Goal: Task Accomplishment & Management: Manage account settings

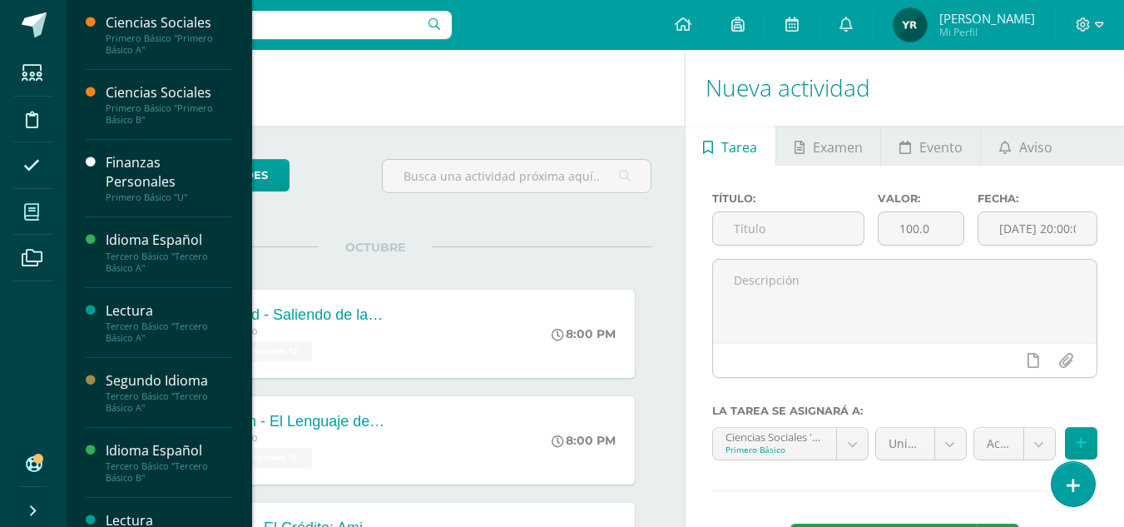
click at [26, 208] on icon at bounding box center [31, 212] width 15 height 17
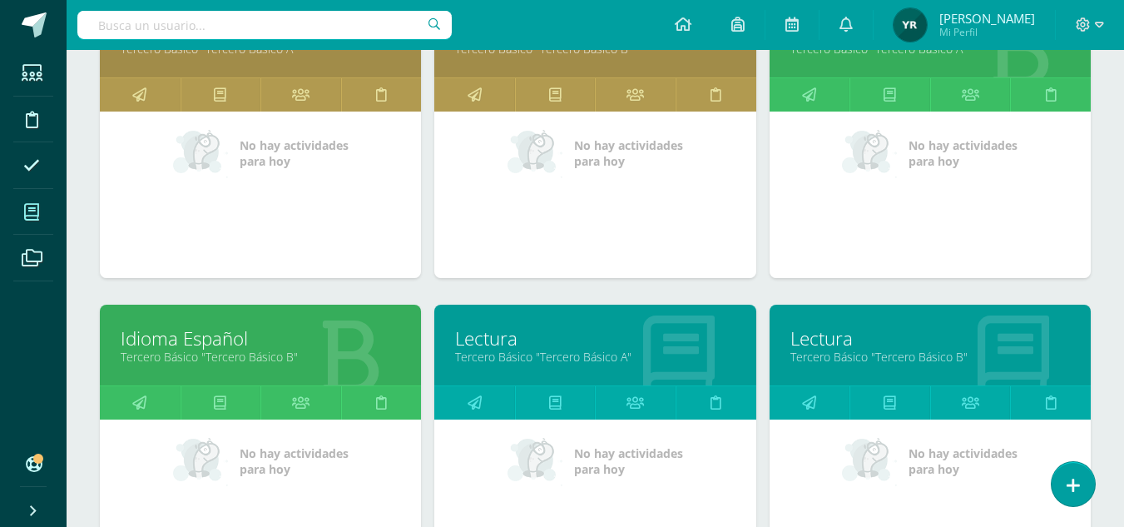
scroll to position [811, 0]
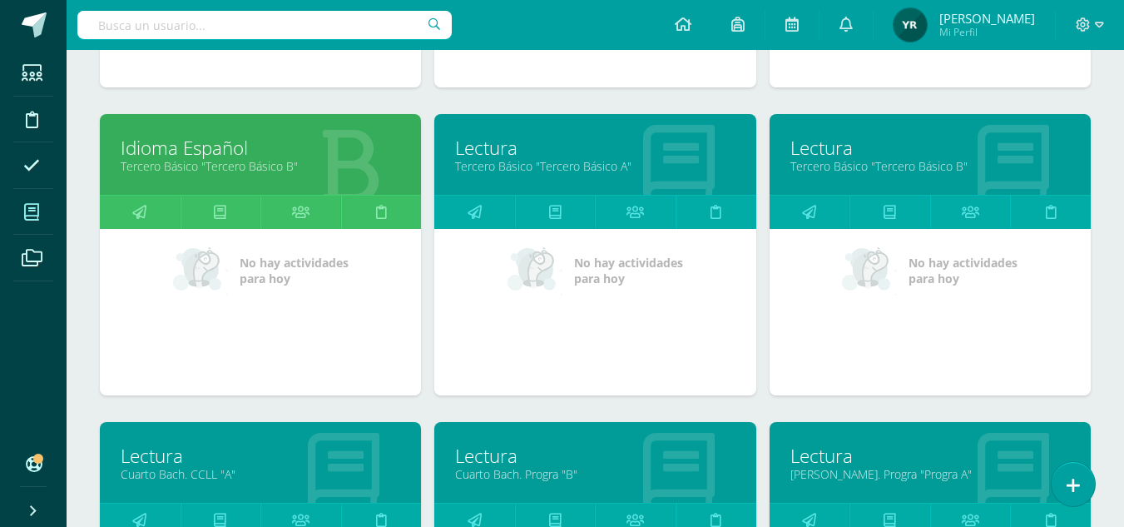
click at [822, 160] on link "Tercero Básico "Tercero Básico B"" at bounding box center [930, 166] width 280 height 16
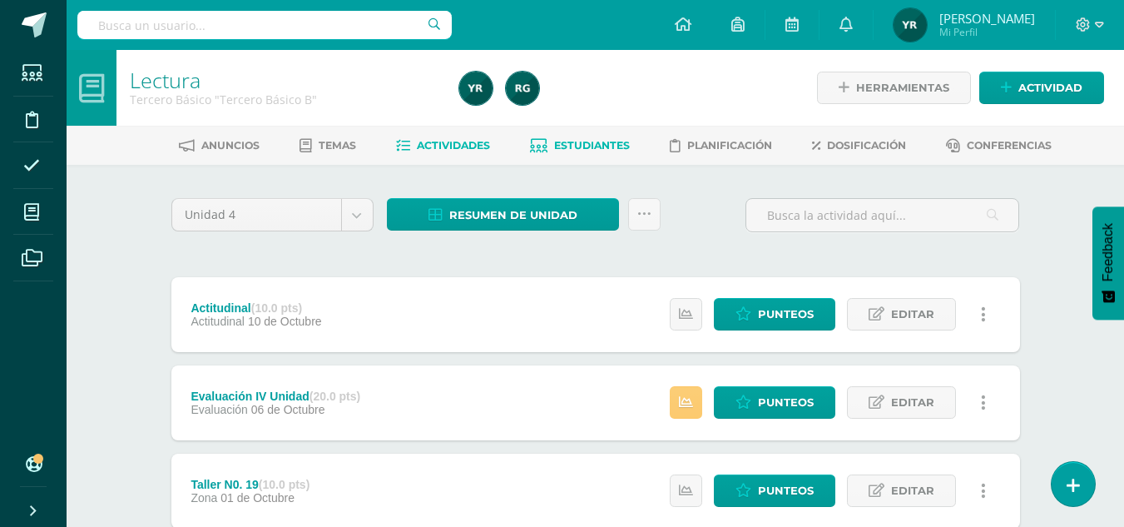
click at [583, 143] on span "Estudiantes" at bounding box center [592, 145] width 76 height 12
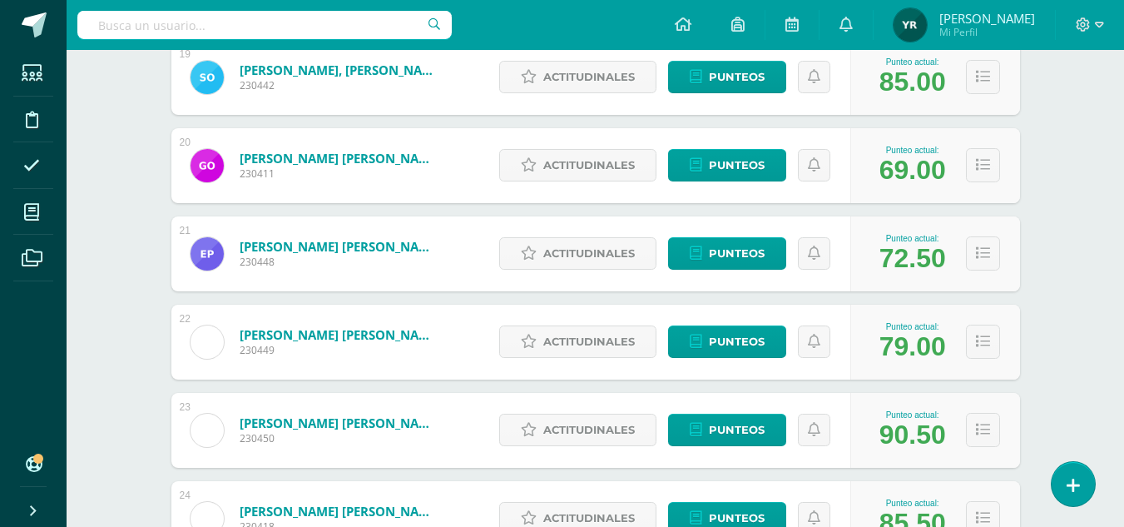
scroll to position [1919, 0]
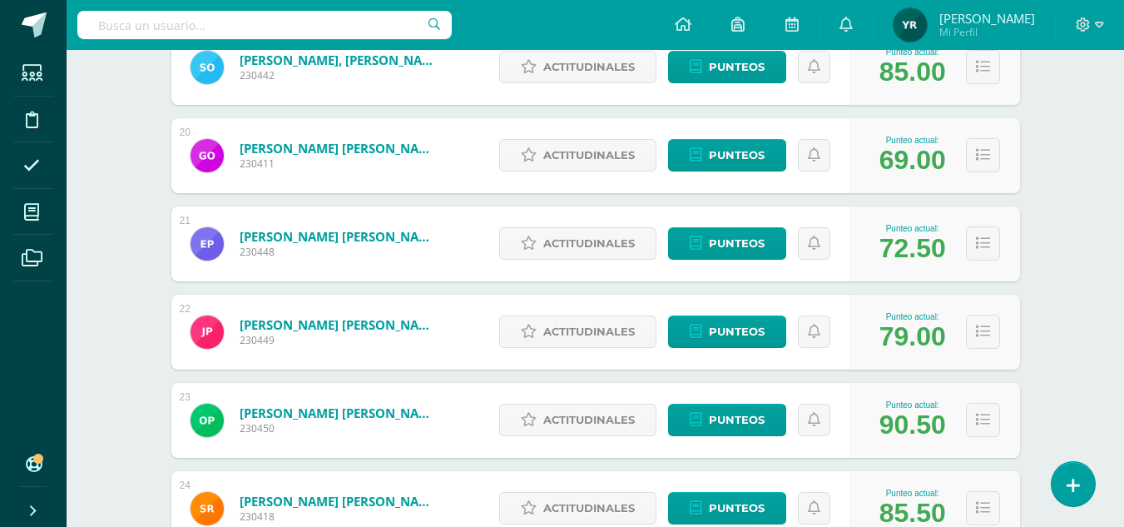
click at [750, 179] on div "Actitudinales Punteos" at bounding box center [670, 155] width 359 height 75
click at [731, 149] on span "Punteos" at bounding box center [737, 155] width 56 height 31
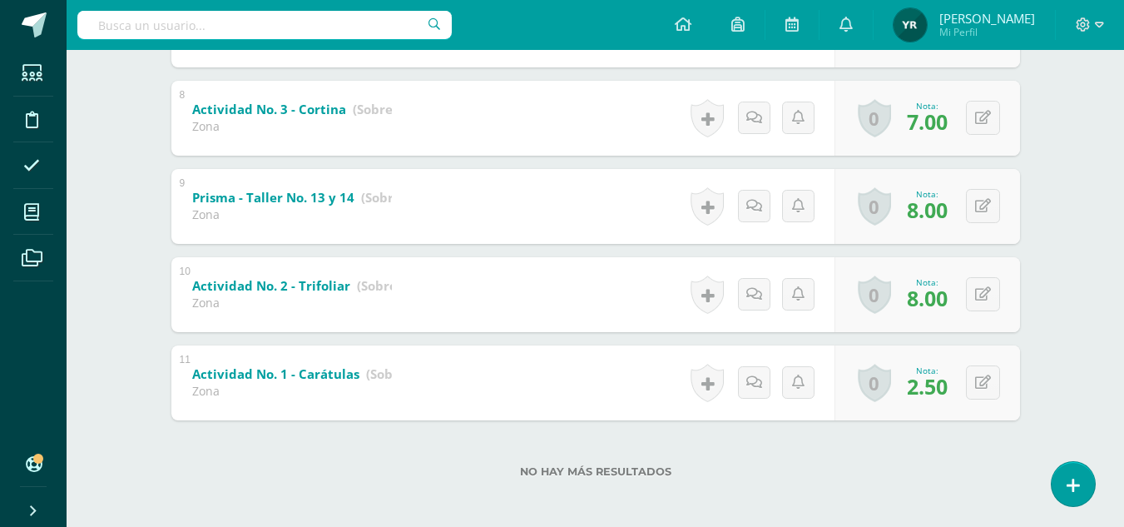
scroll to position [694, 0]
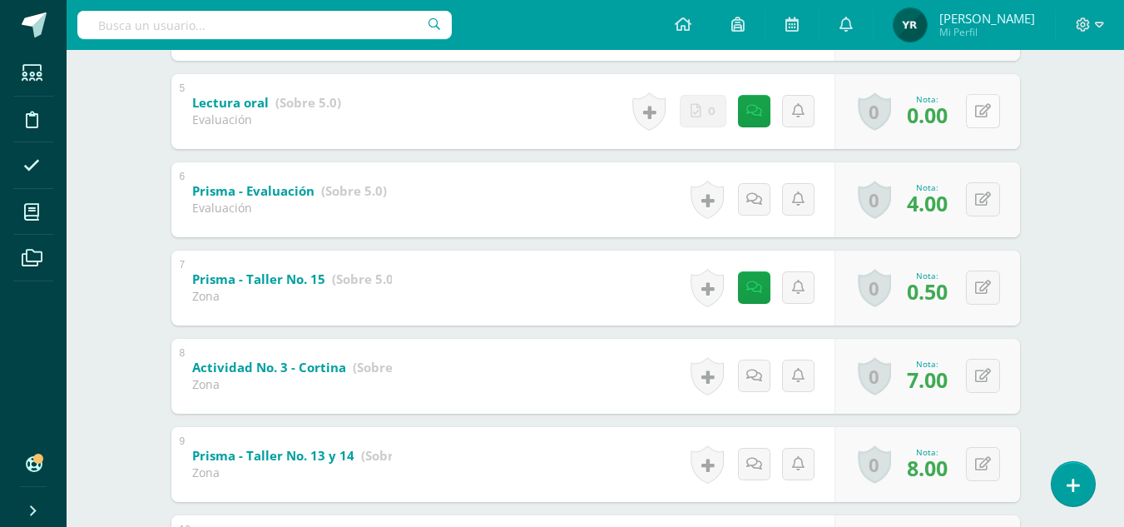
click at [990, 109] on button at bounding box center [983, 111] width 34 height 34
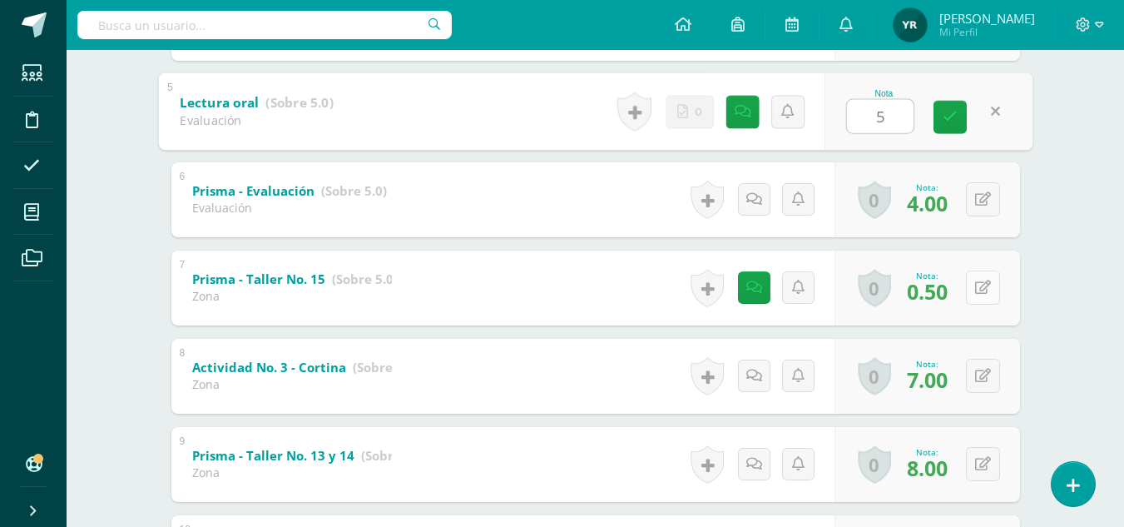
type input "5"
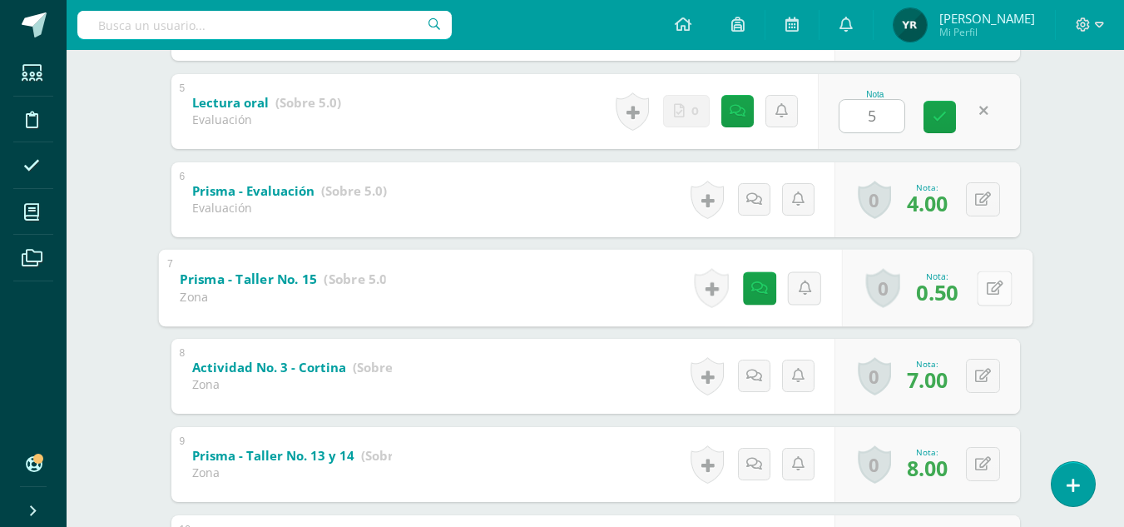
click at [991, 282] on button at bounding box center [994, 287] width 35 height 35
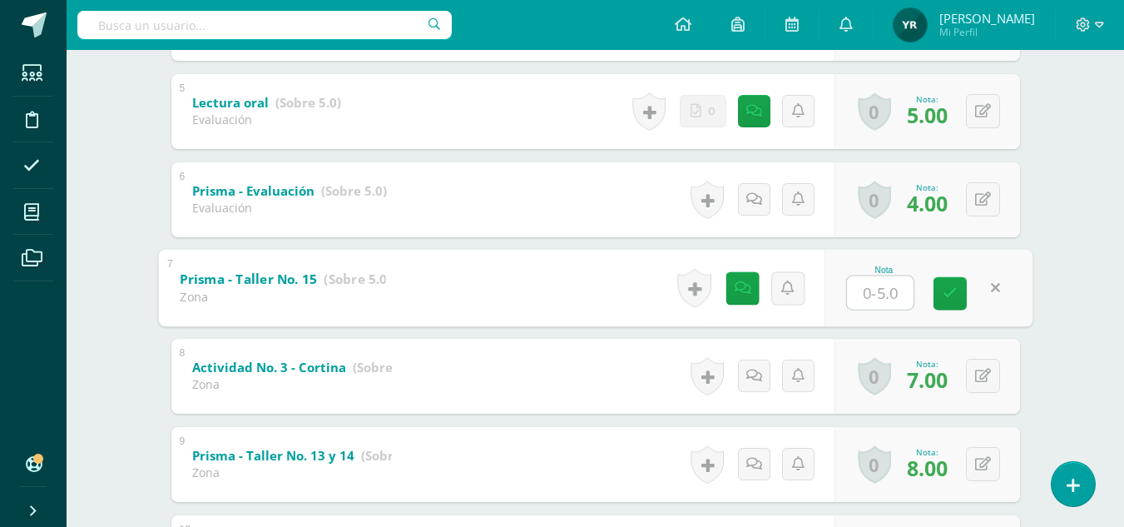
type input "5"
click at [953, 298] on icon at bounding box center [949, 293] width 15 height 14
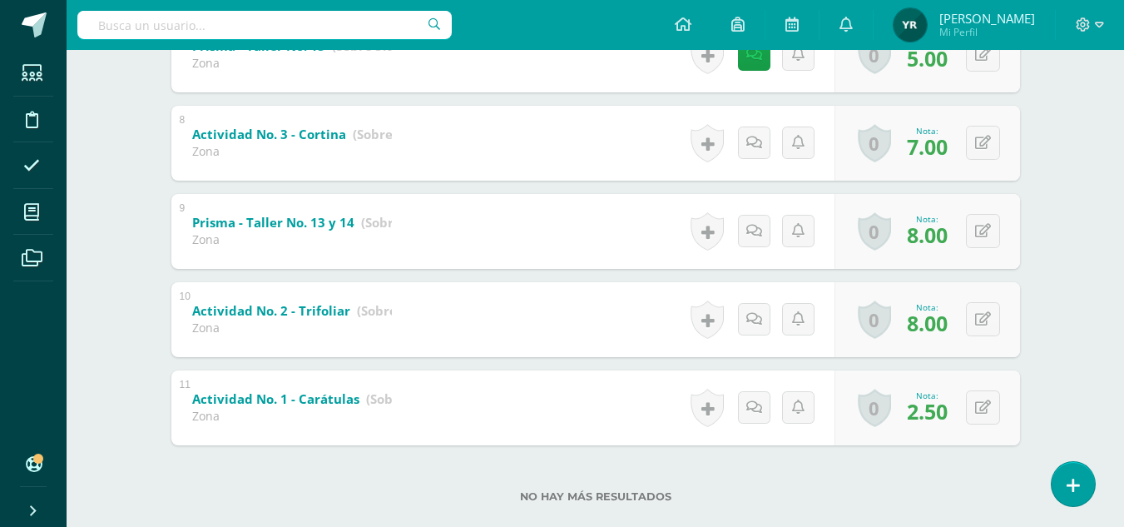
scroll to position [956, 0]
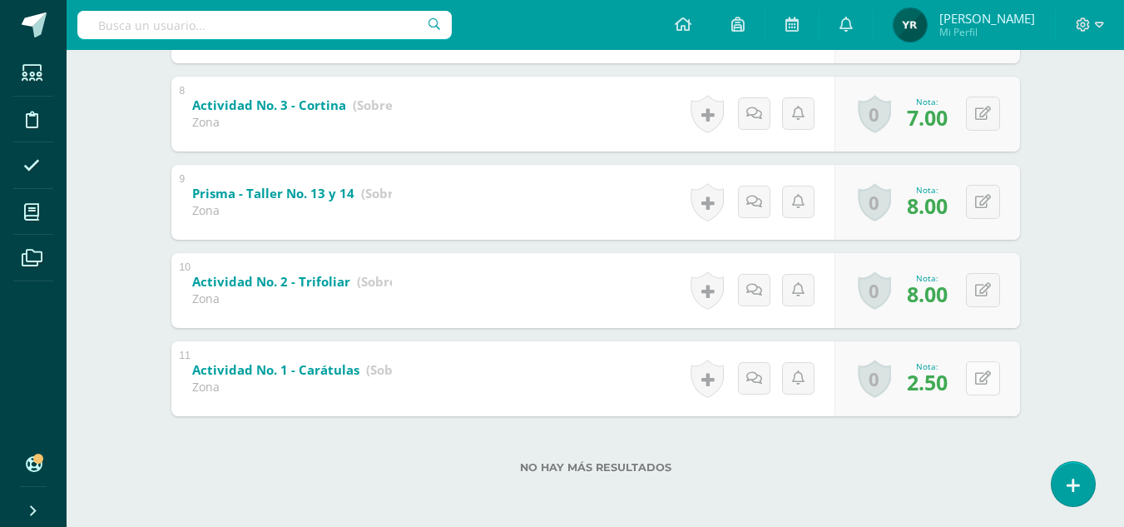
click at [984, 380] on icon at bounding box center [983, 378] width 16 height 14
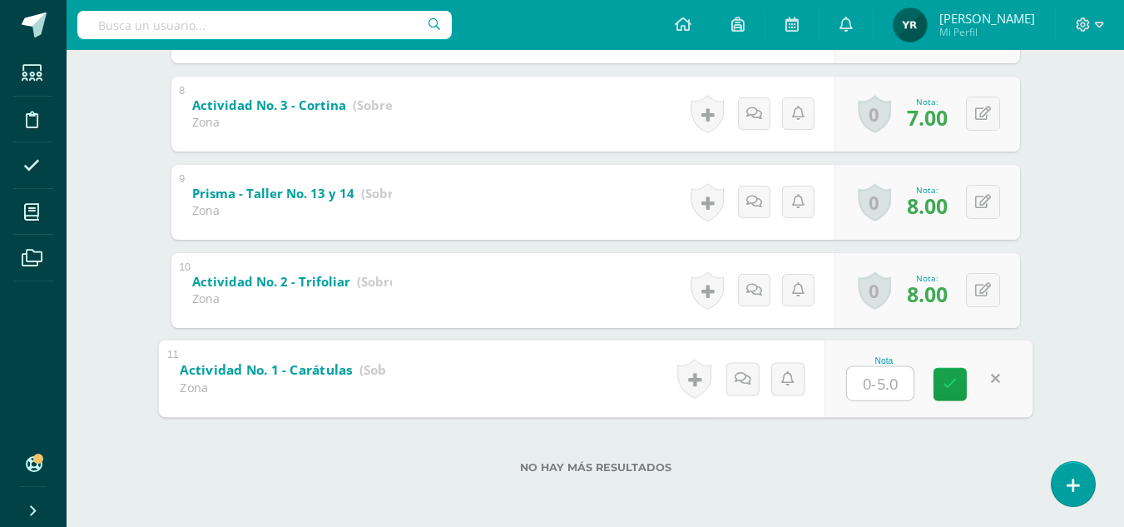
type input "5"
click at [949, 390] on icon at bounding box center [949, 384] width 15 height 14
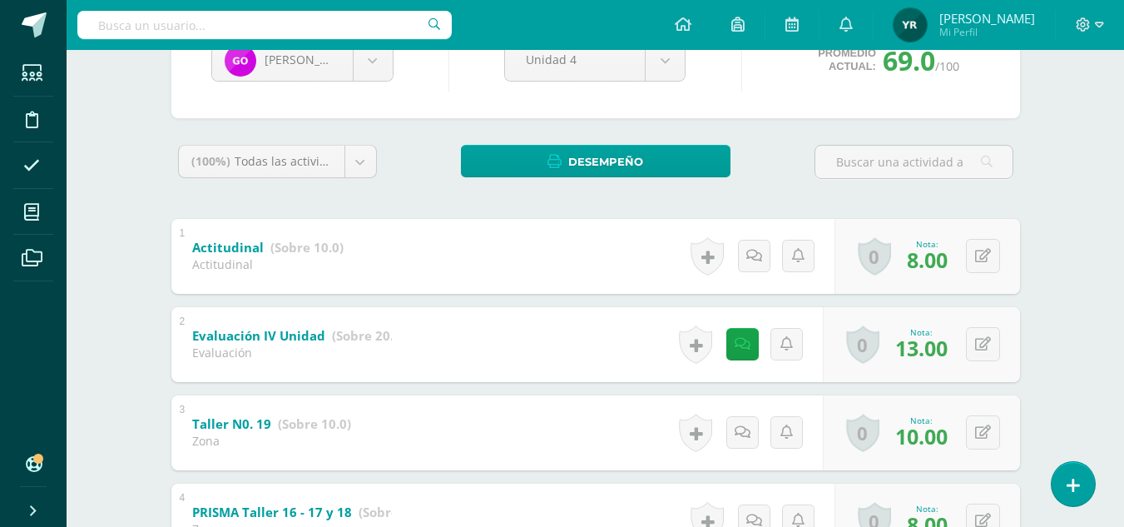
scroll to position [0, 0]
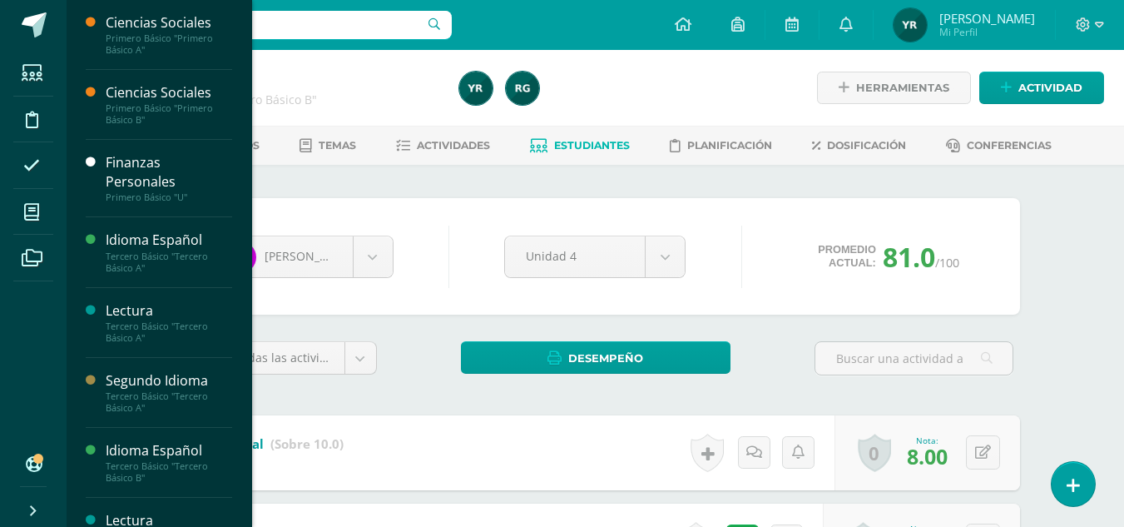
click at [240, 250] on div "Ciencias Sociales Primero Básico "Primero Básico A" Actividades Temas Estudiant…" at bounding box center [159, 263] width 186 height 527
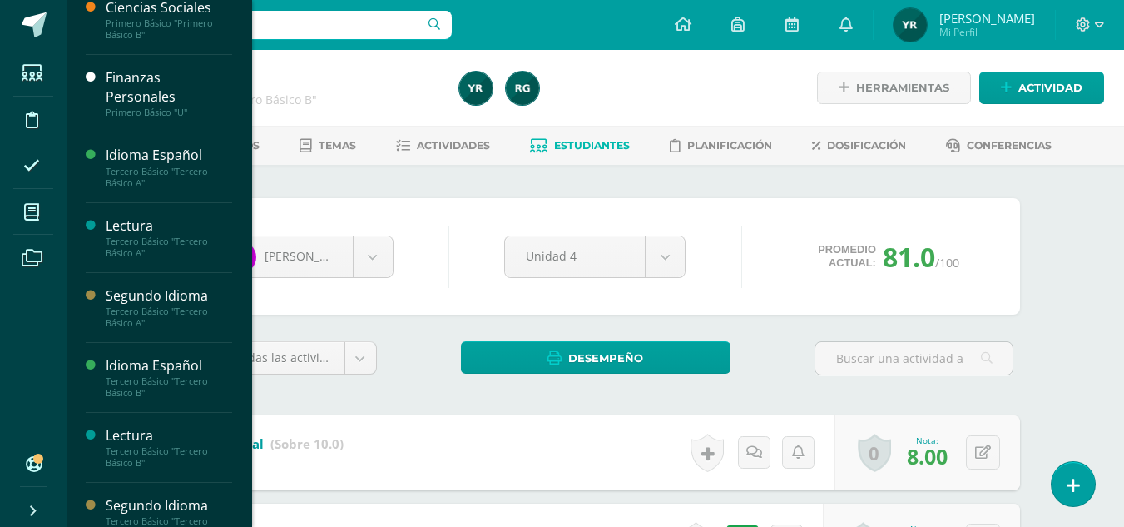
scroll to position [63, 0]
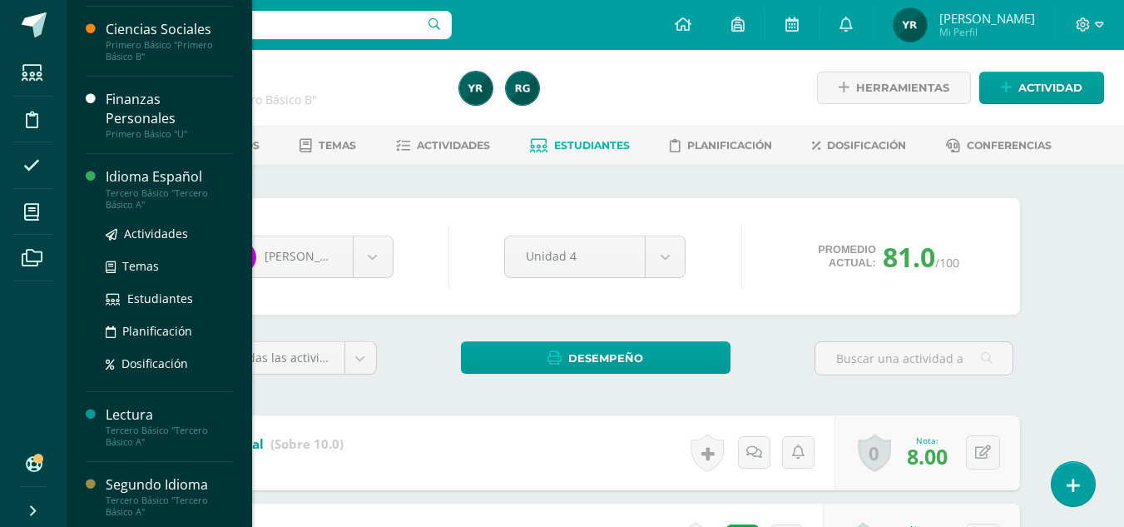
click at [148, 187] on div "Tercero Básico "Tercero Básico A"" at bounding box center [169, 198] width 126 height 23
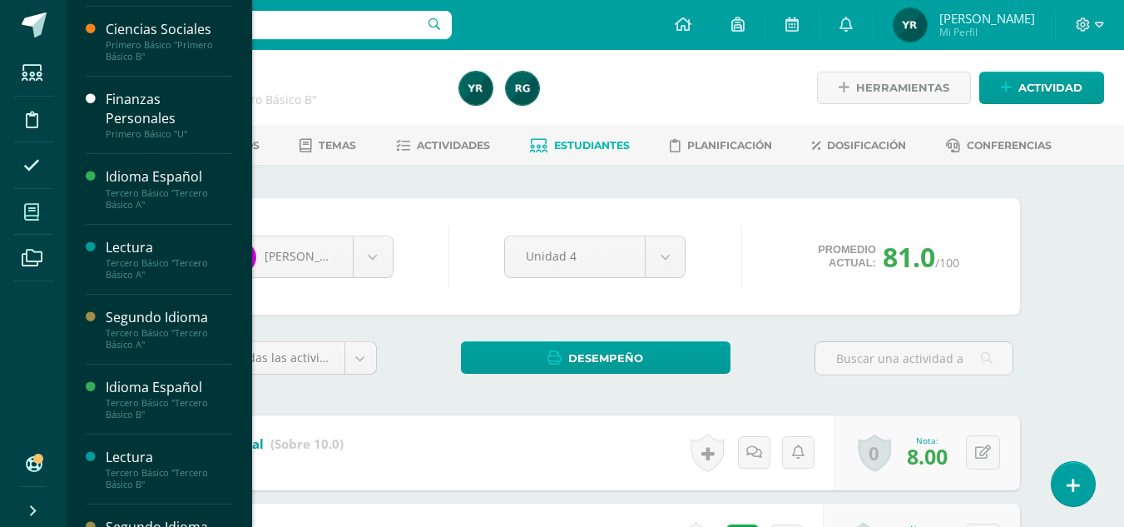
click at [31, 213] on icon at bounding box center [31, 212] width 15 height 17
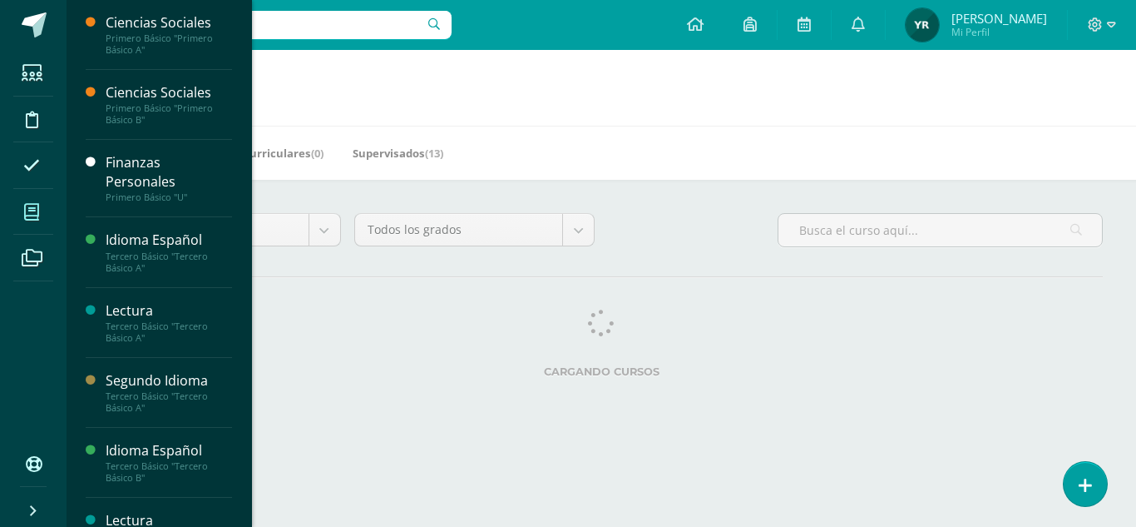
click at [32, 216] on icon at bounding box center [31, 212] width 15 height 17
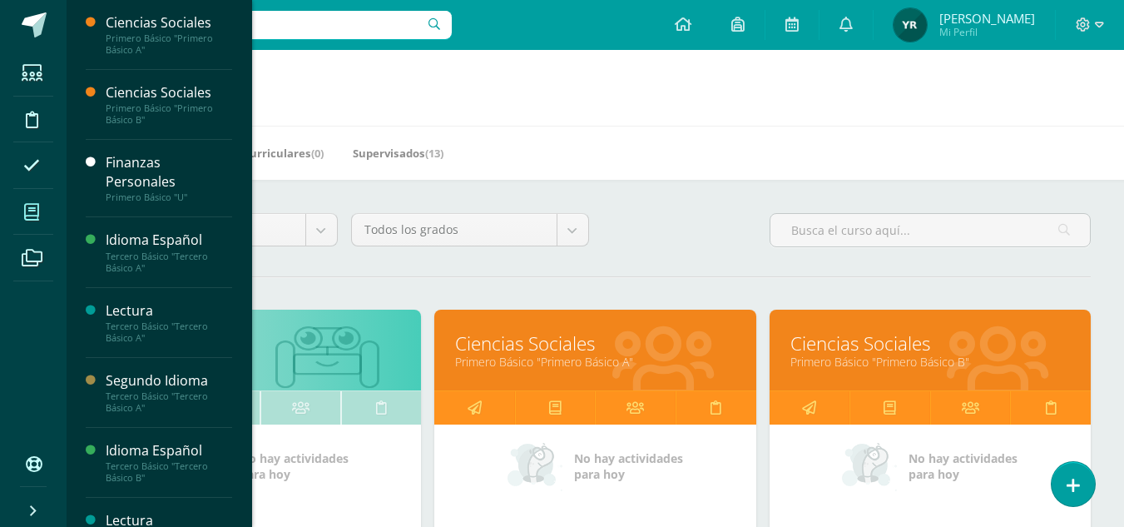
click at [36, 211] on icon at bounding box center [31, 212] width 15 height 17
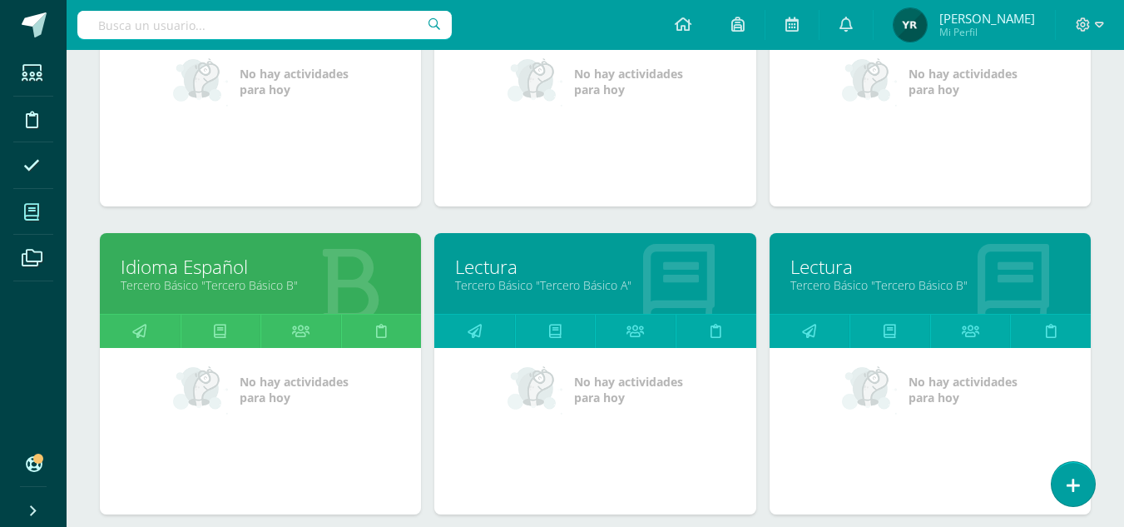
scroll to position [750, 0]
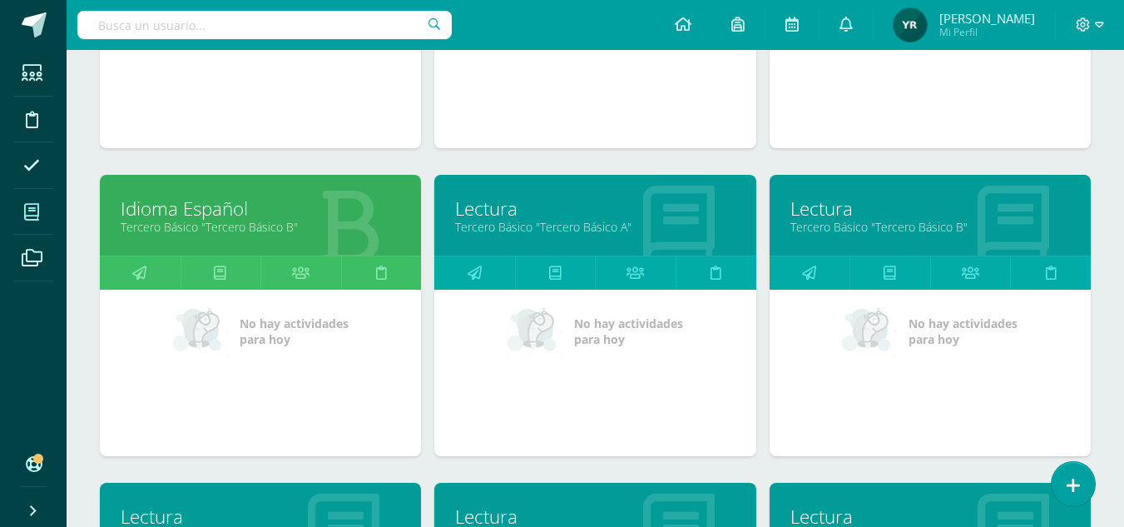
click at [176, 232] on link "Tercero Básico "Tercero Básico B"" at bounding box center [261, 227] width 280 height 16
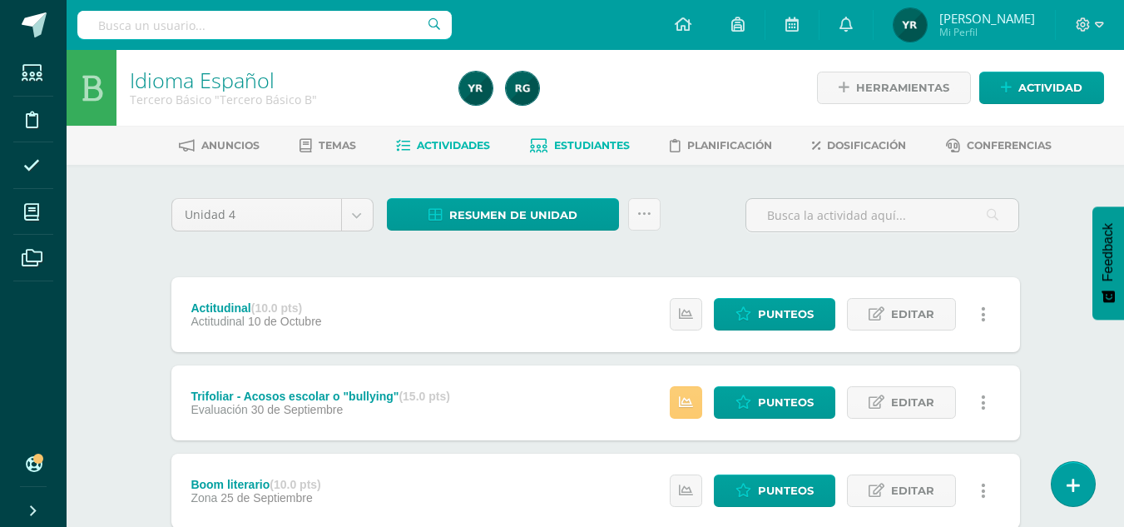
click at [572, 147] on span "Estudiantes" at bounding box center [592, 145] width 76 height 12
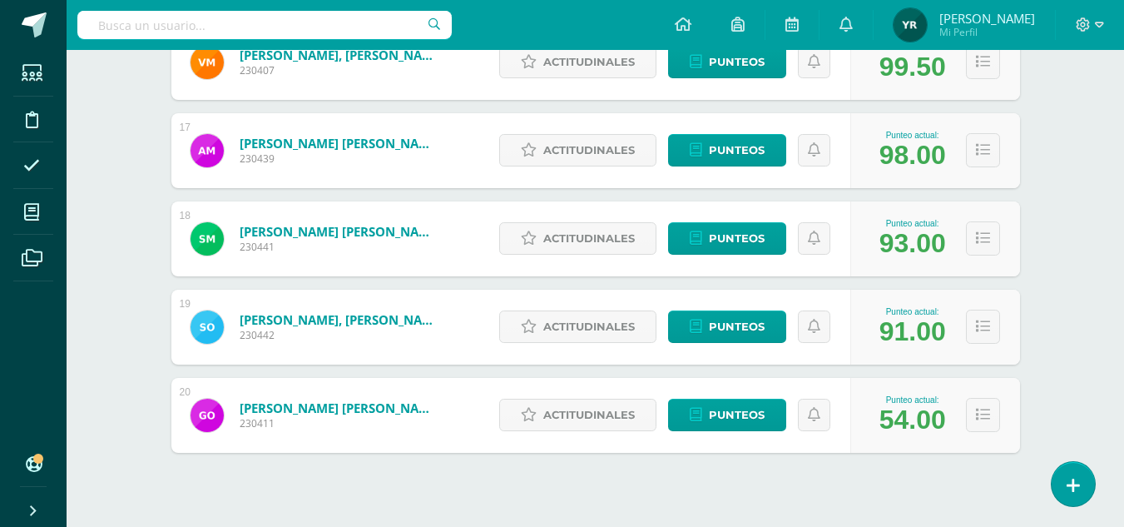
scroll to position [1690, 0]
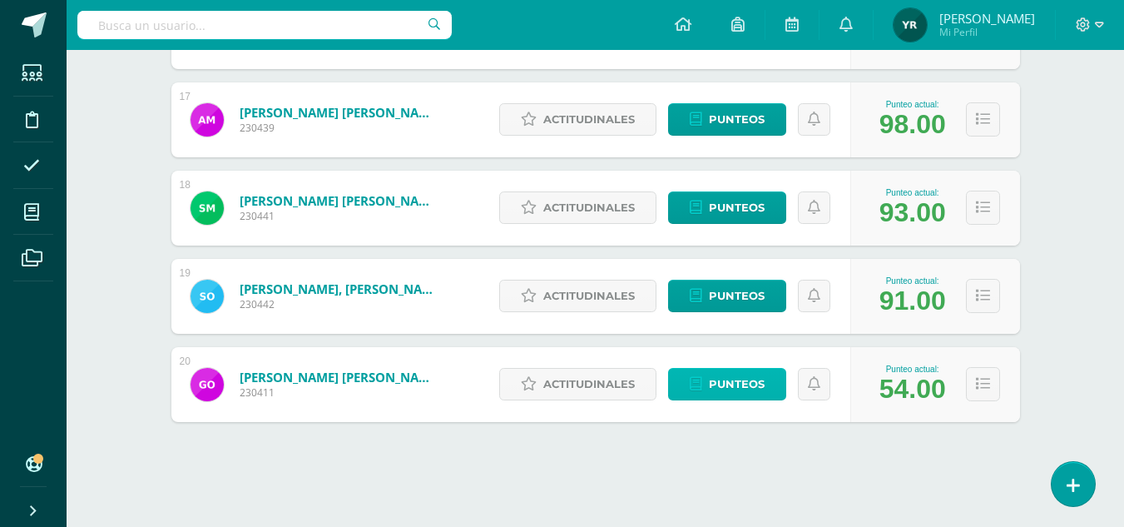
click at [710, 383] on span "Punteos" at bounding box center [737, 384] width 56 height 31
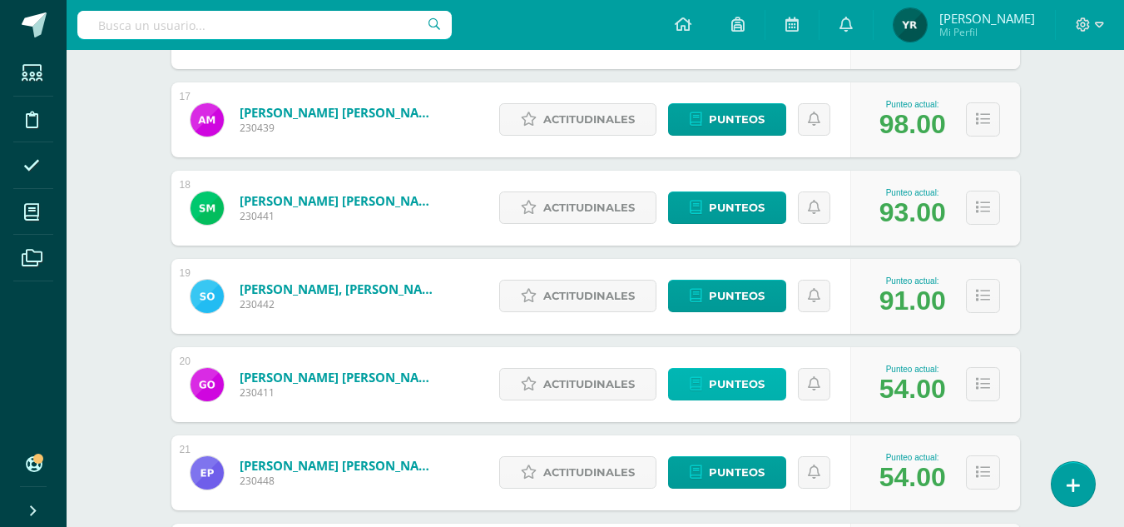
click at [736, 392] on span "Punteos" at bounding box center [737, 384] width 56 height 31
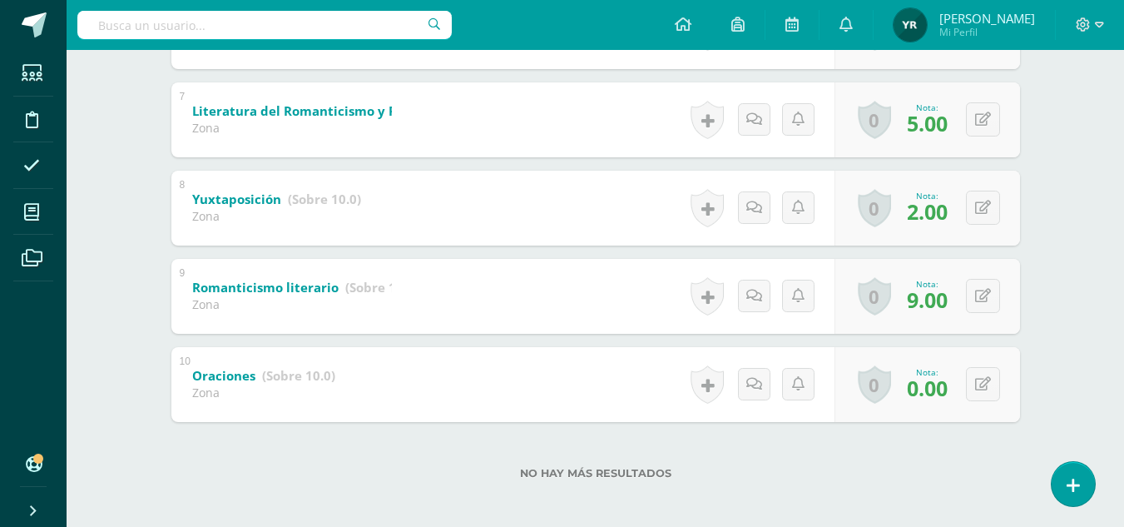
scroll to position [868, 0]
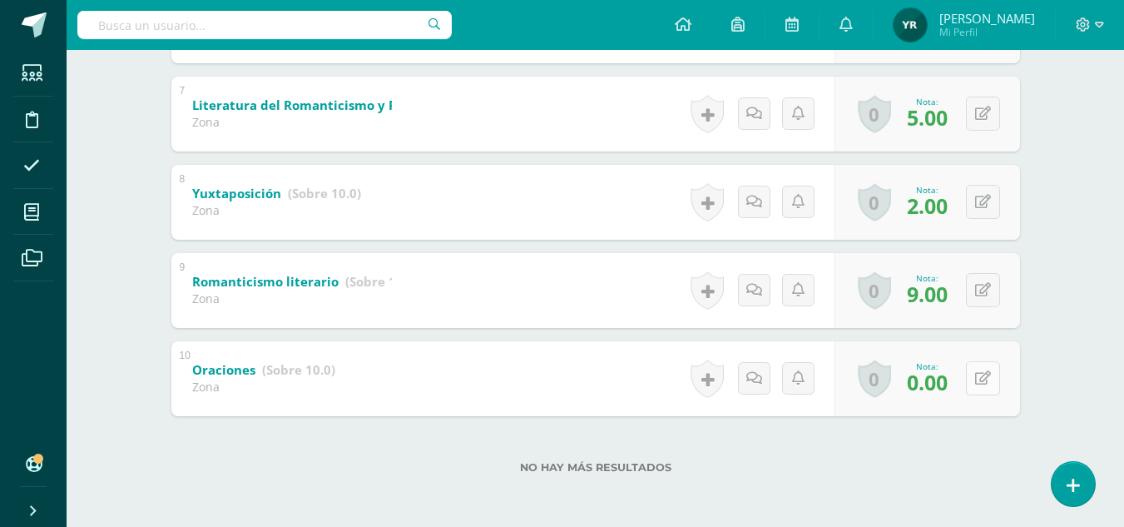
click at [992, 370] on button at bounding box center [983, 378] width 34 height 34
type input "10"
click at [946, 381] on icon at bounding box center [949, 384] width 15 height 14
click at [972, 207] on div "0 Logros Logros obtenidos Aún no hay logros agregados Nota: 2.00" at bounding box center [927, 202] width 186 height 75
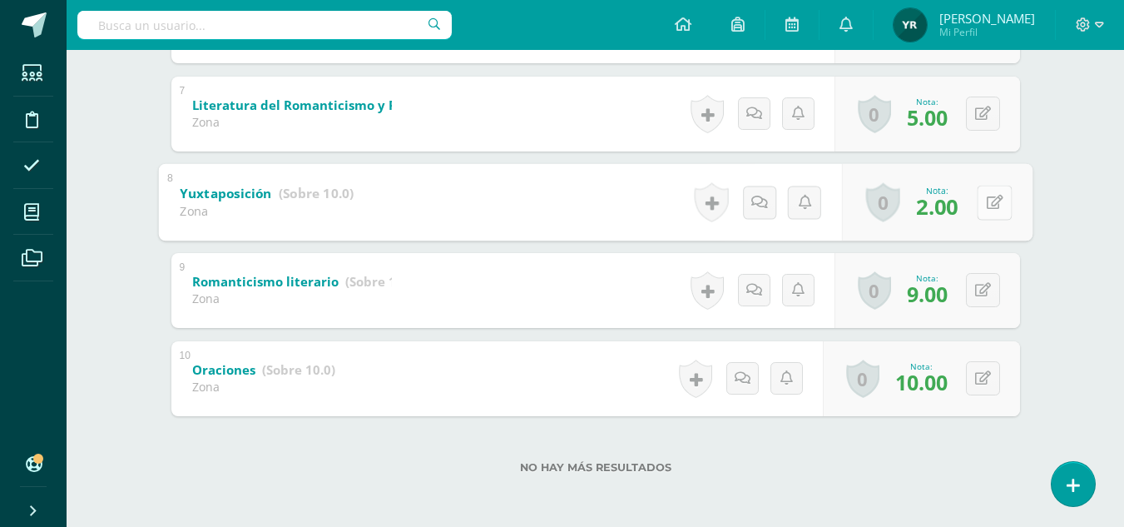
click at [989, 201] on icon at bounding box center [994, 202] width 17 height 14
type input "8"
click at [961, 200] on link at bounding box center [949, 206] width 33 height 33
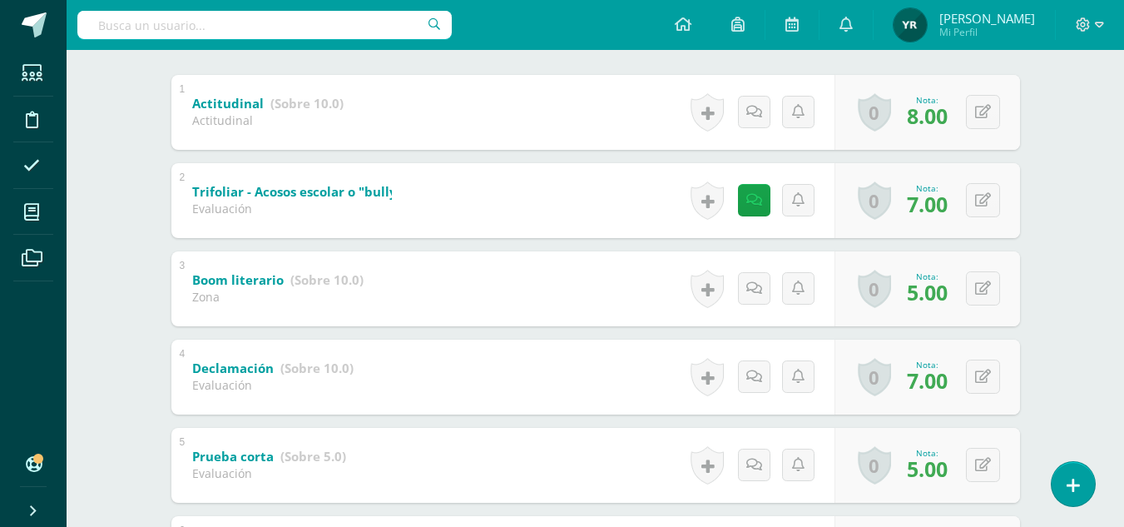
scroll to position [21, 0]
